Goal: Check status

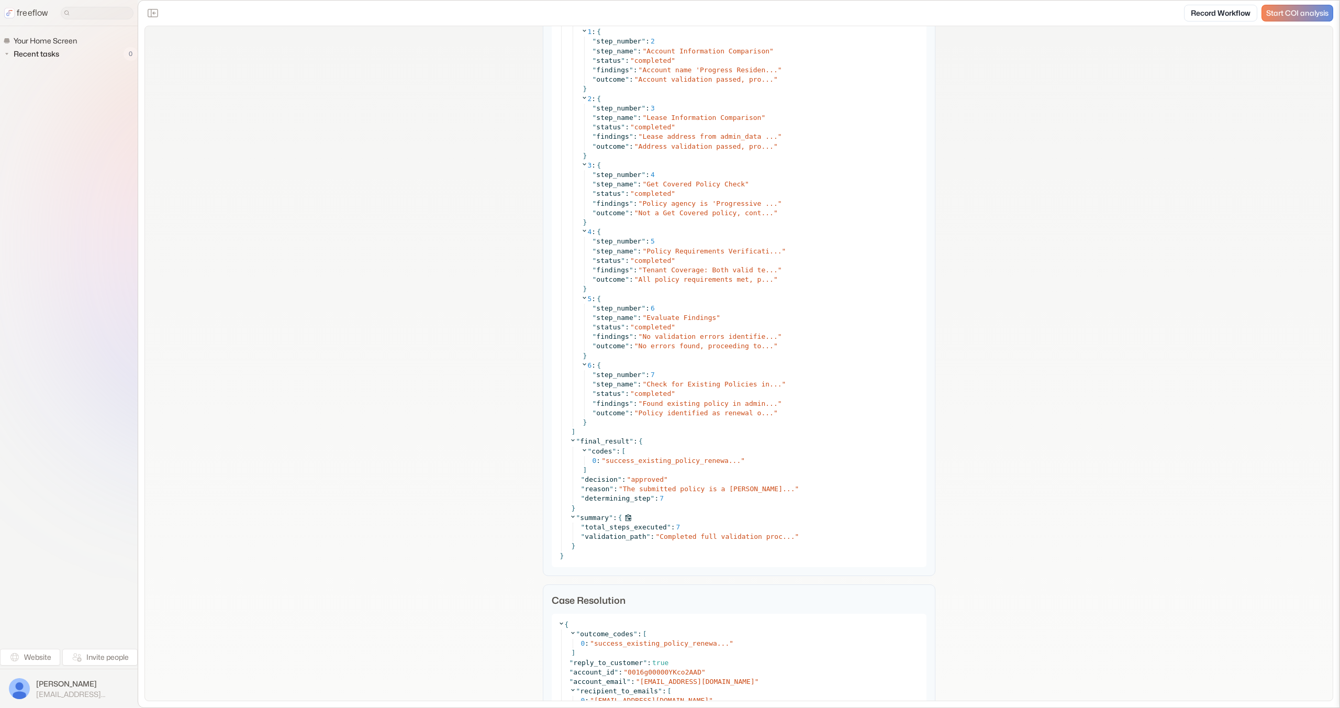
scroll to position [4851, 0]
click at [708, 404] on span "Found existing policy in admin..." at bounding box center [709, 404] width 135 height 8
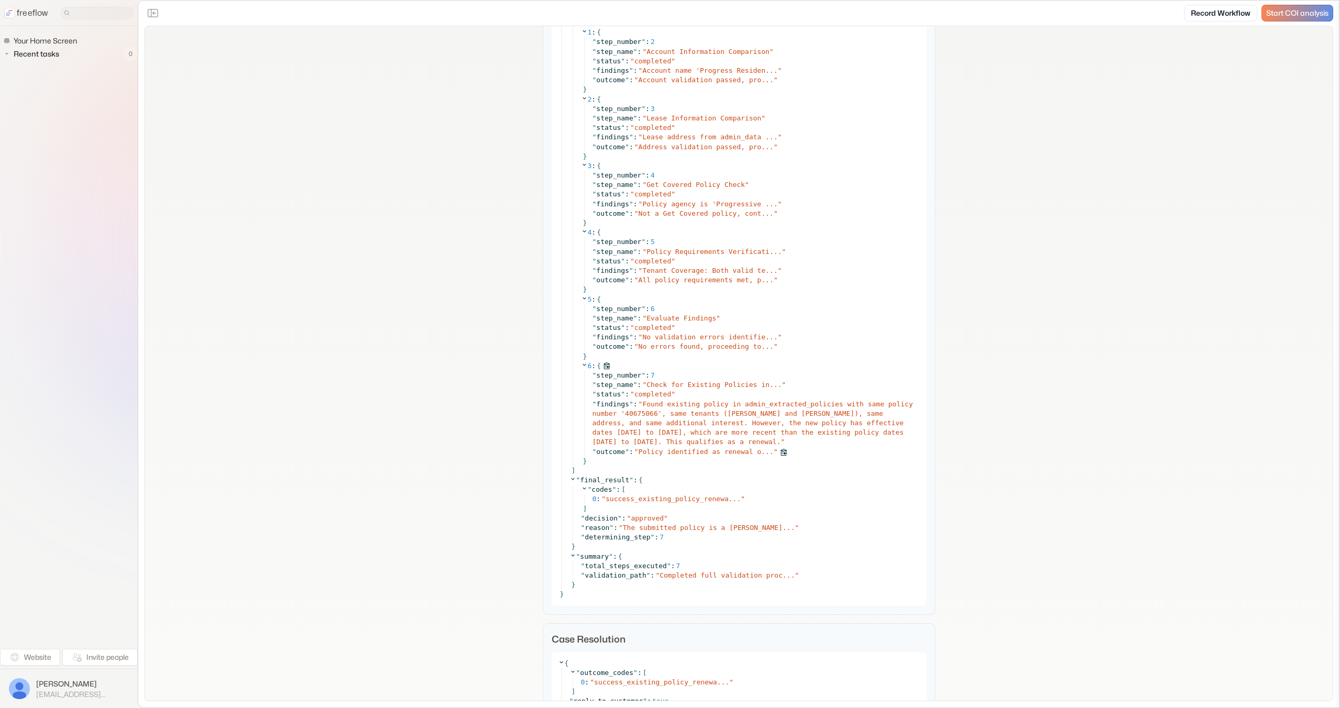
click at [732, 456] on span "Policy identified as renewal o..." at bounding box center [706, 452] width 135 height 8
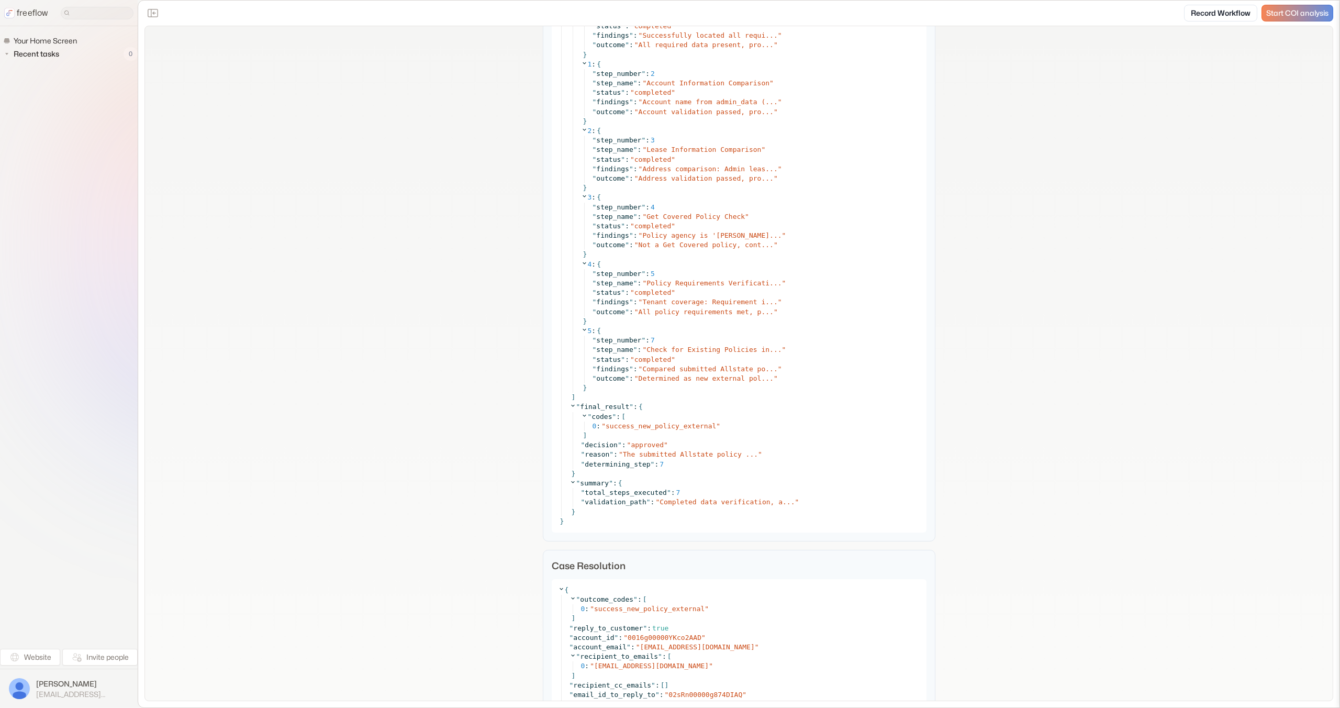
scroll to position [4357, 0]
click at [697, 369] on span "Compared submitted Allstate po..." at bounding box center [709, 371] width 135 height 8
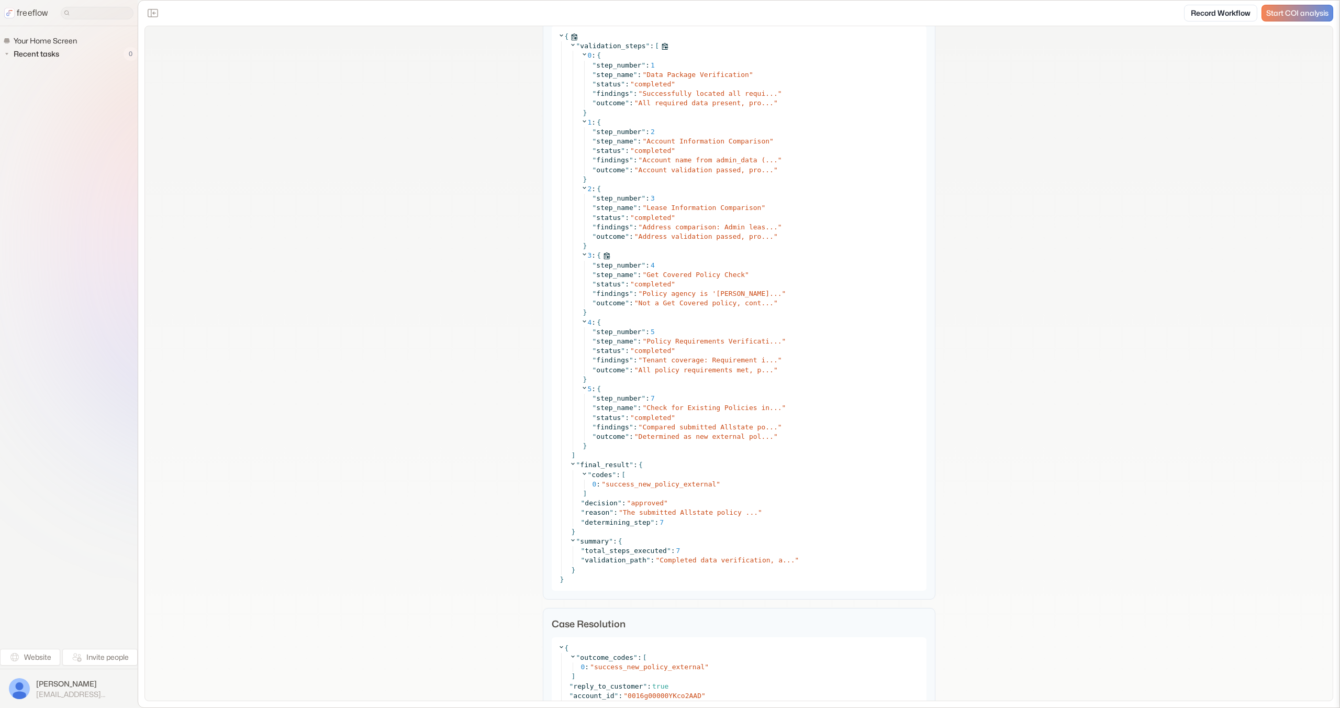
scroll to position [4303, 0]
click at [703, 422] on span "Compared submitted Allstate po..." at bounding box center [709, 426] width 135 height 8
